Goal: Answer question/provide support: Share knowledge or assist other users

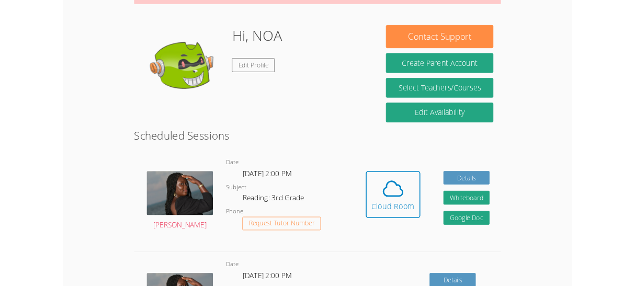
scroll to position [141, 0]
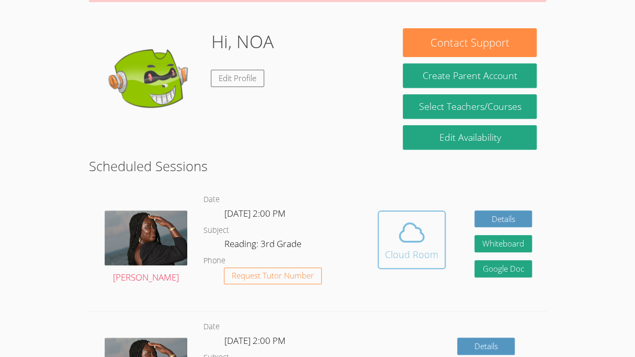
click at [393, 232] on span at bounding box center [411, 232] width 53 height 29
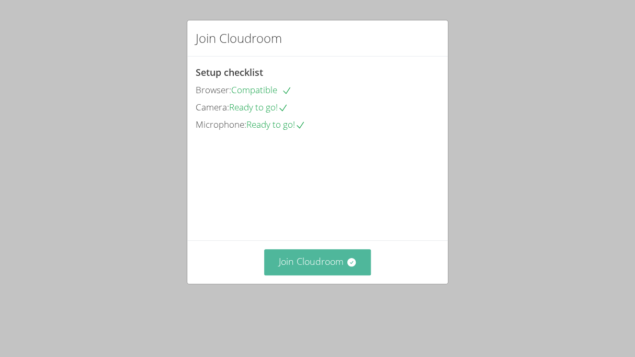
click at [299, 271] on button "Join Cloudroom" at bounding box center [317, 262] width 107 height 26
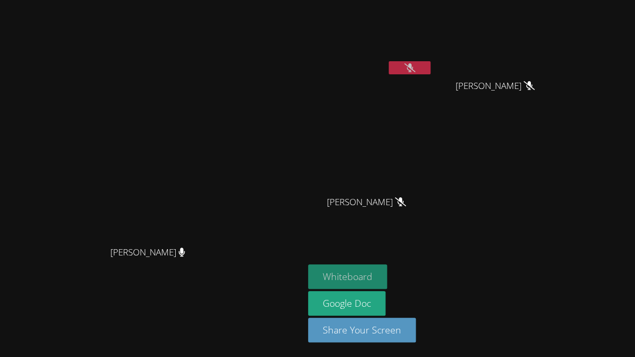
click at [387, 282] on button "Whiteboard" at bounding box center [347, 276] width 79 height 25
click at [416, 71] on icon at bounding box center [410, 67] width 11 height 9
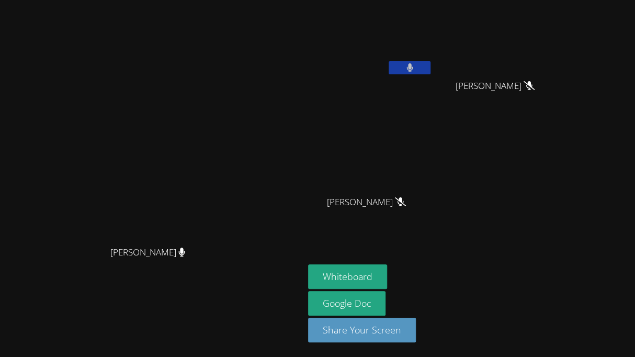
click at [431, 73] on button at bounding box center [410, 67] width 42 height 13
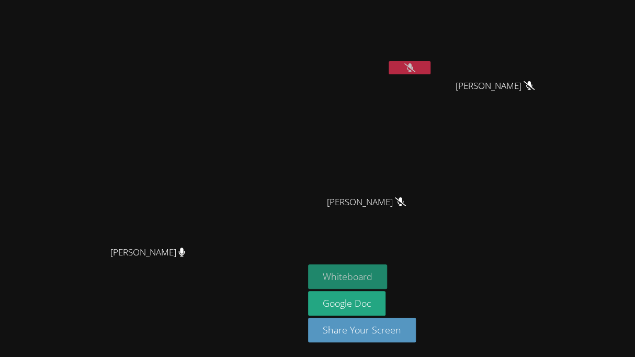
click at [387, 276] on button "Whiteboard" at bounding box center [347, 276] width 79 height 25
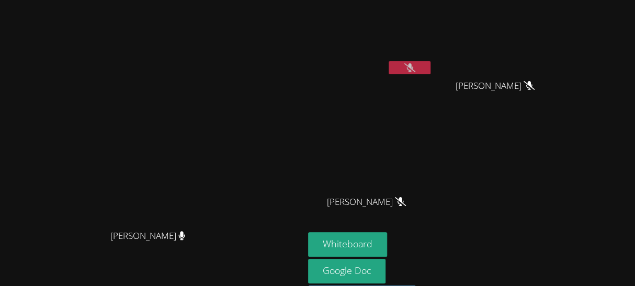
click at [416, 70] on icon at bounding box center [410, 67] width 11 height 9
click at [431, 73] on button at bounding box center [410, 67] width 42 height 13
click at [416, 69] on icon at bounding box center [410, 67] width 11 height 9
click at [431, 64] on button at bounding box center [410, 67] width 42 height 13
click at [431, 68] on button at bounding box center [410, 67] width 42 height 13
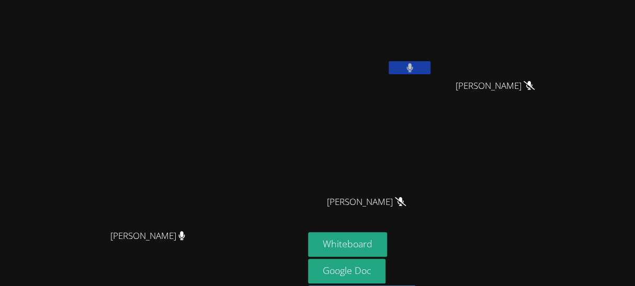
click at [431, 66] on button at bounding box center [410, 67] width 42 height 13
click at [431, 67] on button at bounding box center [410, 67] width 42 height 13
click at [431, 71] on button at bounding box center [410, 67] width 42 height 13
click at [431, 72] on button at bounding box center [410, 67] width 42 height 13
click at [431, 70] on button at bounding box center [410, 67] width 42 height 13
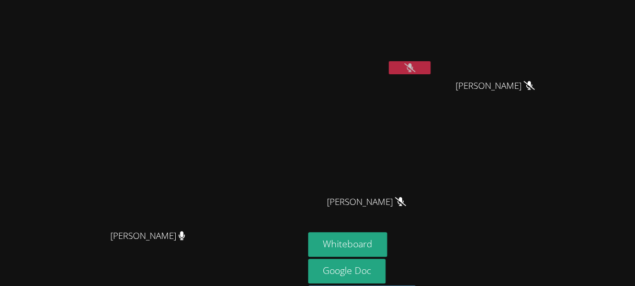
click at [431, 72] on button at bounding box center [410, 67] width 42 height 13
click at [431, 70] on button at bounding box center [410, 67] width 42 height 13
click at [416, 70] on icon at bounding box center [410, 67] width 11 height 9
click at [413, 69] on icon at bounding box center [410, 67] width 6 height 9
click at [431, 73] on button at bounding box center [410, 67] width 42 height 13
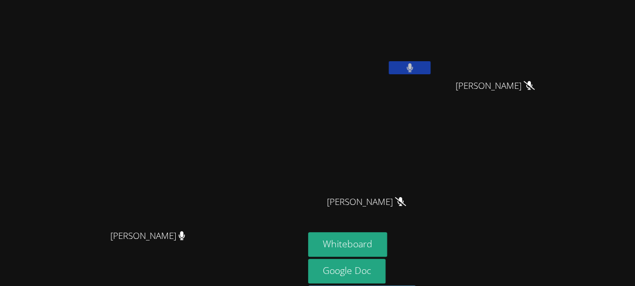
click at [389, 61] on button at bounding box center [410, 67] width 42 height 13
click at [431, 69] on button at bounding box center [410, 67] width 42 height 13
click at [562, 163] on div "NOA OLEA ALVARO LUNA ALVARO LUNA MIAALIYANAH NIETO MIAALIYANAH NIETO" at bounding box center [434, 118] width 253 height 228
click at [535, 83] on icon at bounding box center [529, 85] width 11 height 9
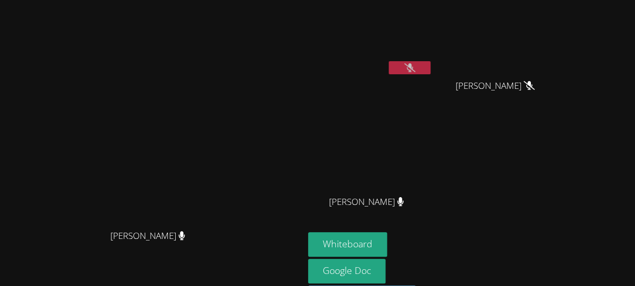
click at [535, 92] on span "ALVARO LUNA" at bounding box center [495, 86] width 79 height 15
click at [562, 92] on div "ALVARO LUNA" at bounding box center [499, 95] width 125 height 42
click at [404, 196] on span "MIAALIYANAH NIETO" at bounding box center [366, 202] width 75 height 15
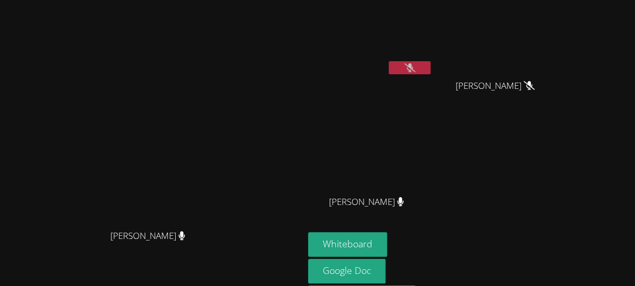
click at [404, 204] on icon at bounding box center [400, 201] width 7 height 9
click at [431, 64] on button at bounding box center [410, 67] width 42 height 13
click at [431, 62] on button at bounding box center [410, 67] width 42 height 13
click at [433, 60] on video at bounding box center [370, 39] width 125 height 70
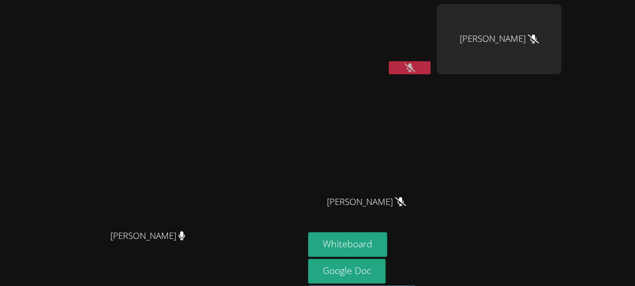
click at [431, 72] on button at bounding box center [410, 67] width 42 height 13
click at [431, 66] on button at bounding box center [410, 67] width 42 height 13
click at [387, 243] on button "Whiteboard" at bounding box center [347, 244] width 79 height 25
click at [416, 68] on icon at bounding box center [410, 67] width 11 height 9
click at [431, 72] on button at bounding box center [410, 67] width 42 height 13
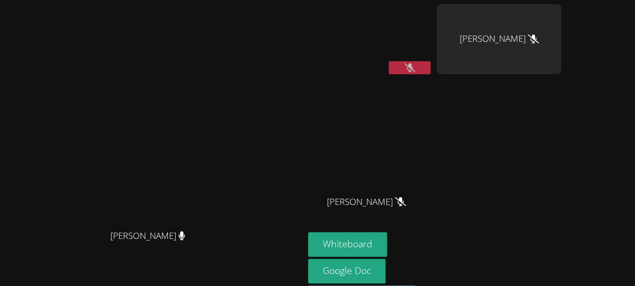
click at [416, 68] on icon at bounding box center [410, 67] width 11 height 9
click at [413, 68] on icon at bounding box center [410, 67] width 6 height 9
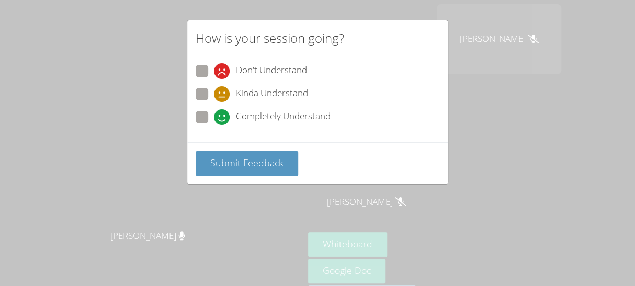
click at [258, 69] on span "Don't Understand" at bounding box center [271, 71] width 71 height 16
click at [223, 69] on input "Don't Understand" at bounding box center [218, 69] width 9 height 9
radio input "true"
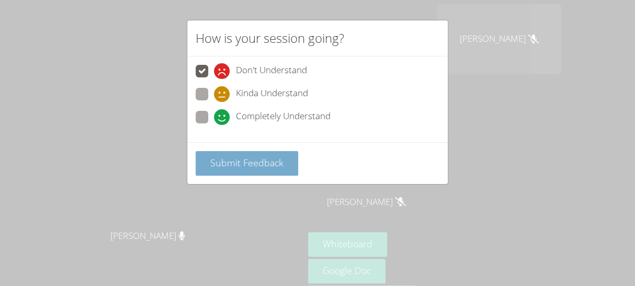
click at [260, 166] on span "Submit Feedback" at bounding box center [246, 163] width 73 height 13
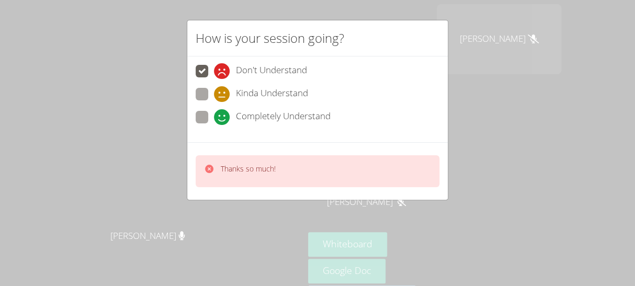
click at [297, 177] on div "Thanks so much!" at bounding box center [318, 171] width 244 height 32
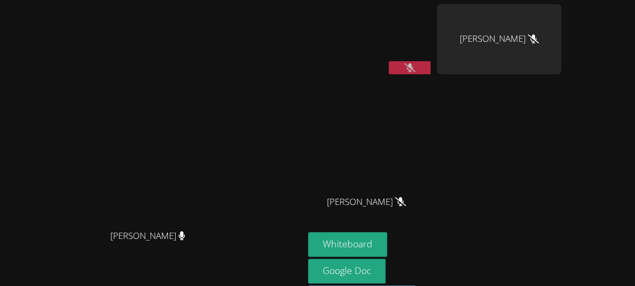
click at [416, 67] on icon at bounding box center [410, 67] width 11 height 9
click at [431, 70] on button at bounding box center [410, 67] width 42 height 13
click at [416, 67] on icon at bounding box center [410, 67] width 11 height 9
click at [413, 69] on icon at bounding box center [410, 67] width 7 height 9
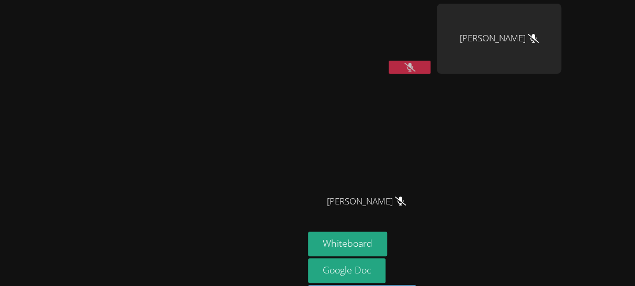
click at [416, 69] on icon at bounding box center [410, 67] width 11 height 9
click at [413, 69] on icon at bounding box center [410, 67] width 7 height 9
click at [431, 72] on button at bounding box center [410, 67] width 42 height 13
click at [431, 71] on button at bounding box center [410, 67] width 42 height 13
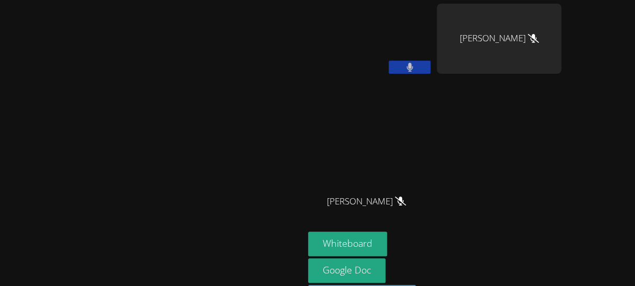
click at [431, 71] on button at bounding box center [410, 67] width 42 height 13
click at [431, 68] on button at bounding box center [410, 67] width 42 height 13
click at [413, 70] on icon at bounding box center [410, 67] width 6 height 9
click at [431, 69] on button at bounding box center [410, 67] width 42 height 13
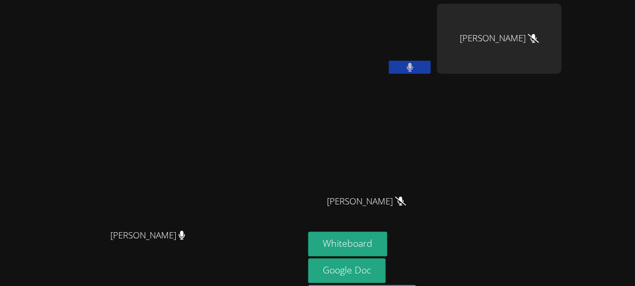
click at [431, 69] on button at bounding box center [410, 67] width 42 height 13
click at [431, 72] on button at bounding box center [410, 67] width 42 height 13
click at [431, 69] on button at bounding box center [410, 67] width 42 height 13
click at [431, 66] on button at bounding box center [410, 67] width 42 height 13
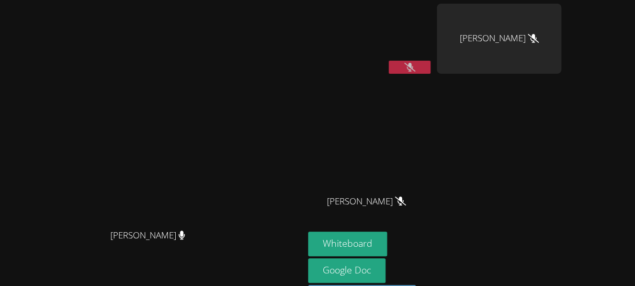
click at [431, 66] on button at bounding box center [410, 67] width 42 height 13
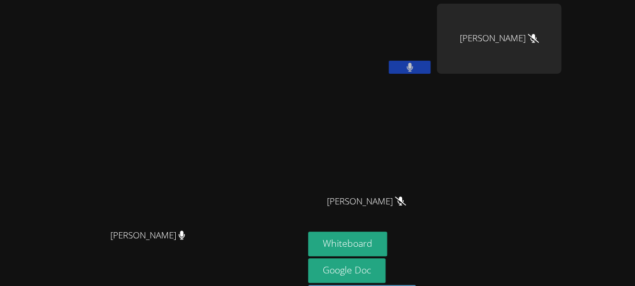
click at [431, 66] on button at bounding box center [410, 67] width 42 height 13
click at [416, 66] on icon at bounding box center [410, 67] width 11 height 9
click at [431, 66] on button at bounding box center [410, 67] width 42 height 13
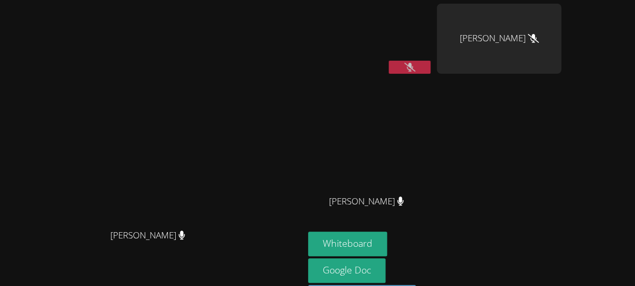
click at [431, 69] on button at bounding box center [410, 67] width 42 height 13
click at [431, 71] on button at bounding box center [410, 67] width 42 height 13
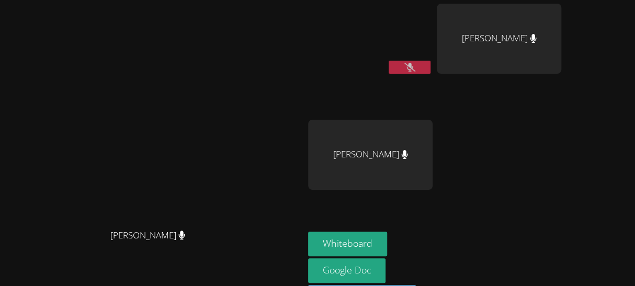
scroll to position [0, 0]
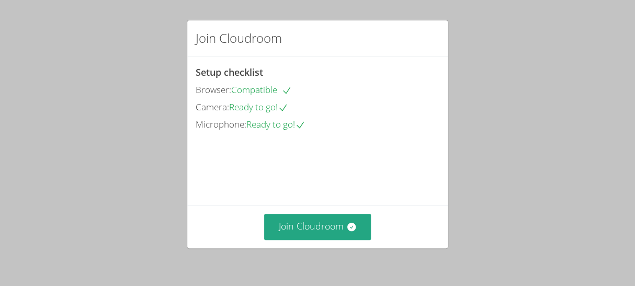
click at [295, 211] on div "Join Cloudroom" at bounding box center [317, 226] width 261 height 43
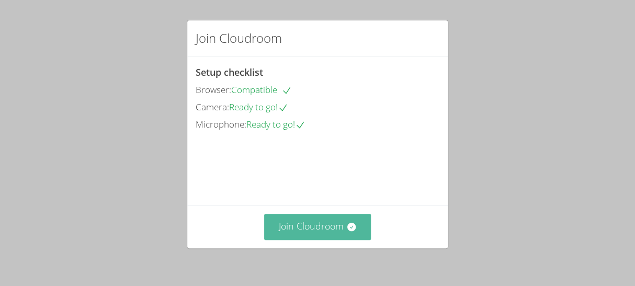
click at [294, 222] on button "Join Cloudroom" at bounding box center [317, 227] width 107 height 26
